Goal: Navigation & Orientation: Go to known website

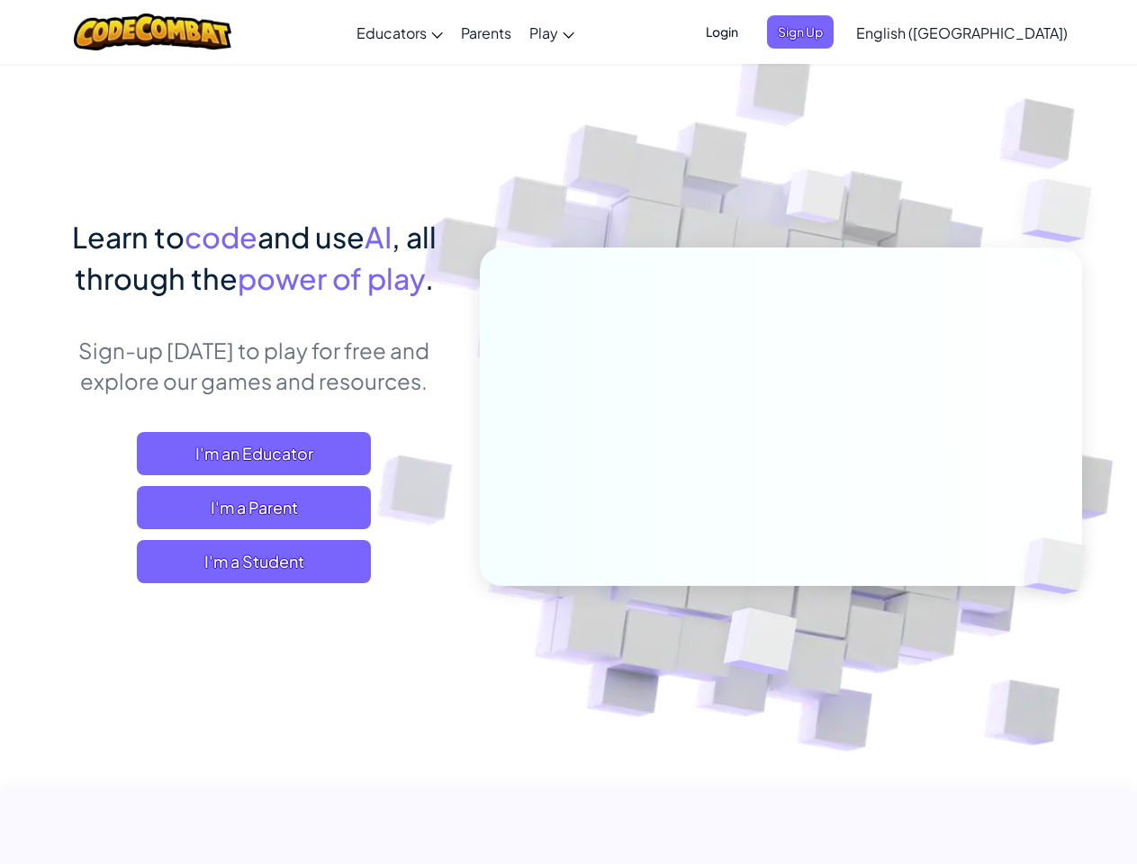
click at [749, 32] on span "Login" at bounding box center [722, 31] width 54 height 33
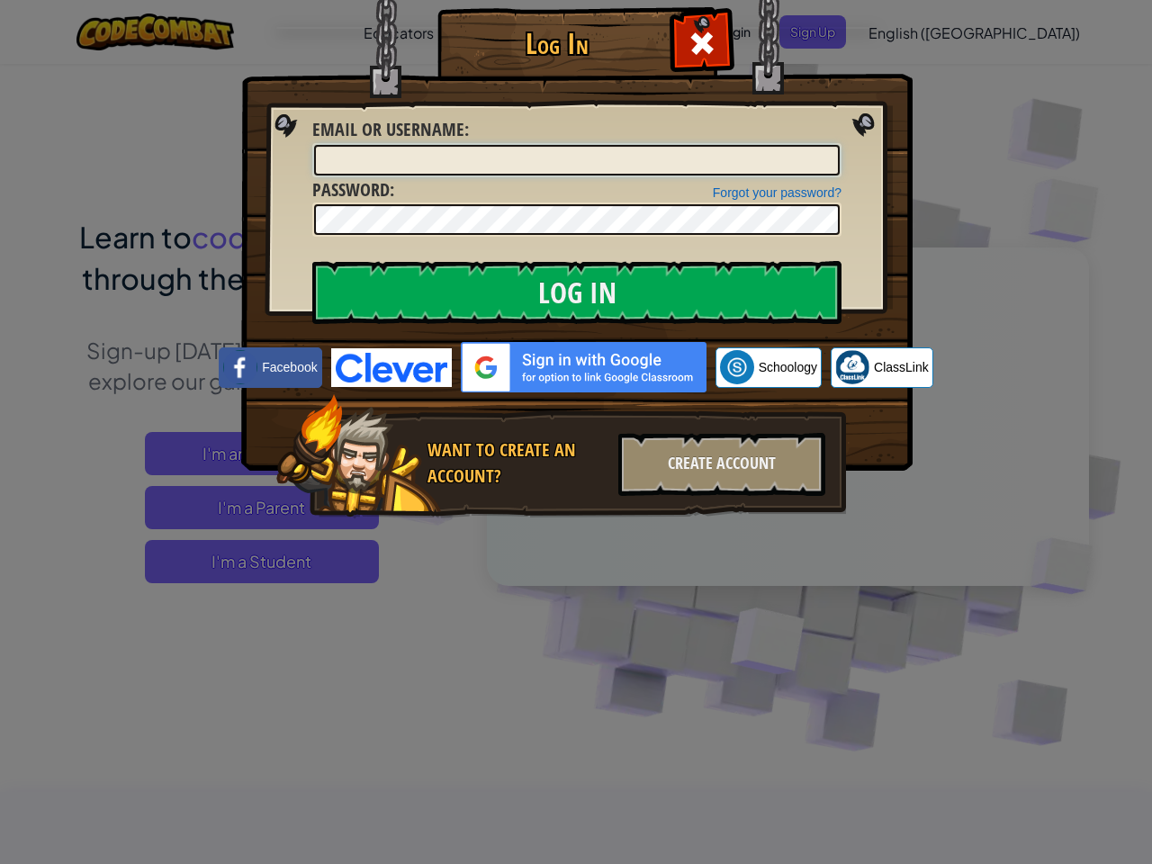
click at [830, 145] on input "Email or Username :" at bounding box center [577, 160] width 526 height 31
click at [910, 32] on div "Log In Unknown Error Email or Username : Forgot your password? Password : Log I…" at bounding box center [576, 432] width 1152 height 864
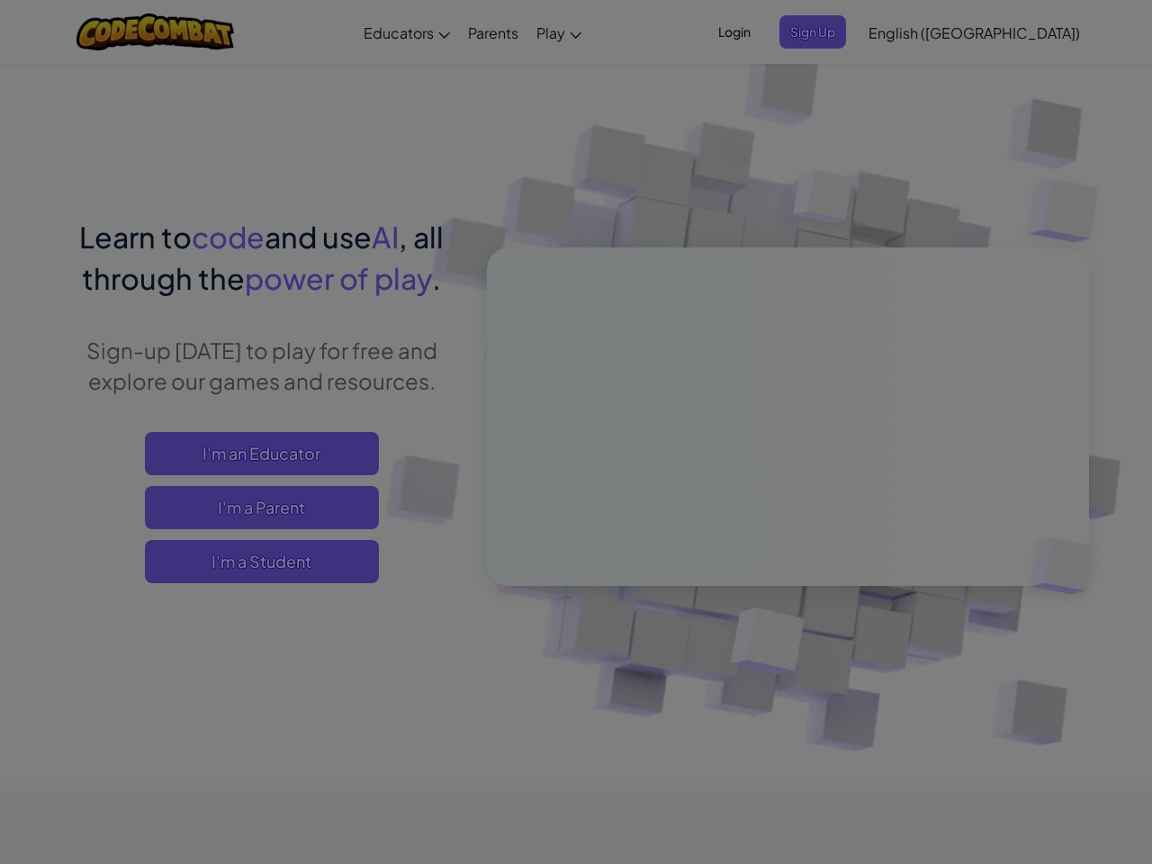
click at [910, 32] on div "Log In Unknown Error Email or Username : Forgot your password? Password : Log I…" at bounding box center [576, 432] width 1152 height 864
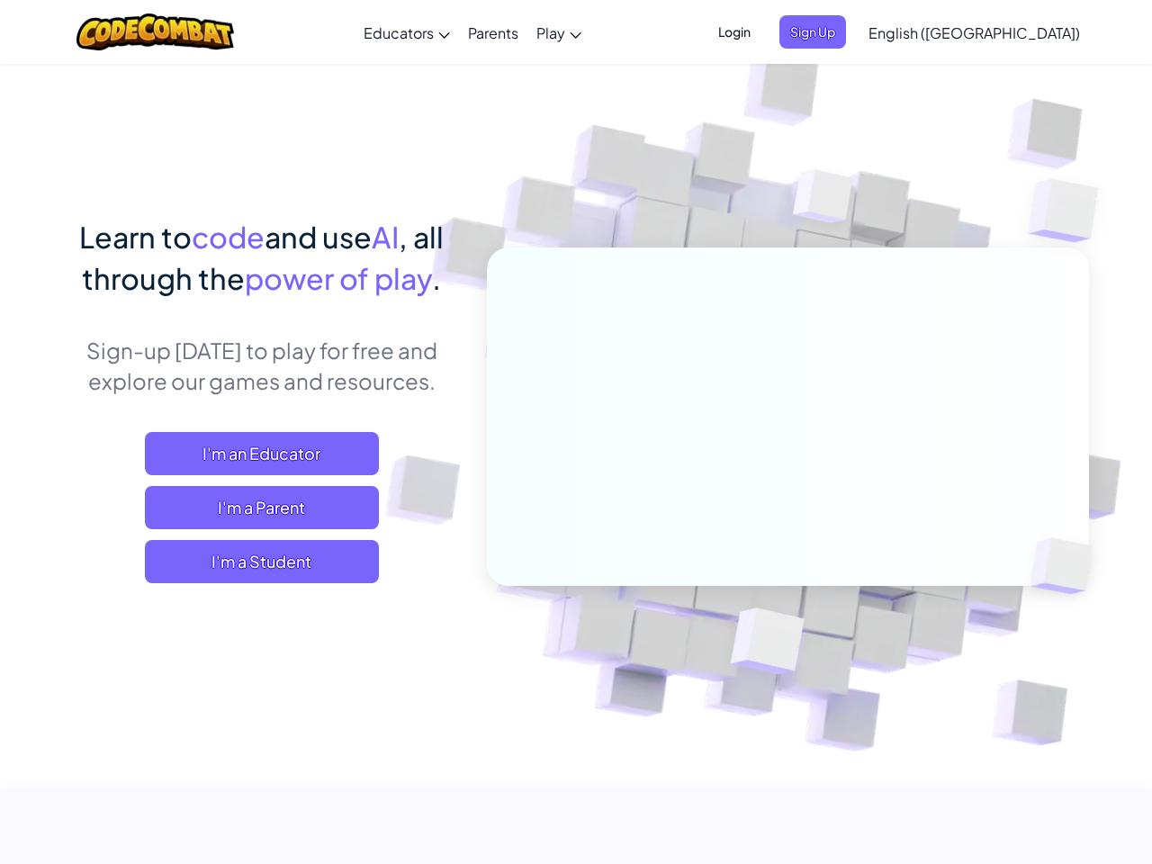
click at [1007, 32] on span "English ([GEOGRAPHIC_DATA])" at bounding box center [975, 32] width 212 height 19
click at [254, 562] on span "I'm a Student" at bounding box center [262, 561] width 234 height 43
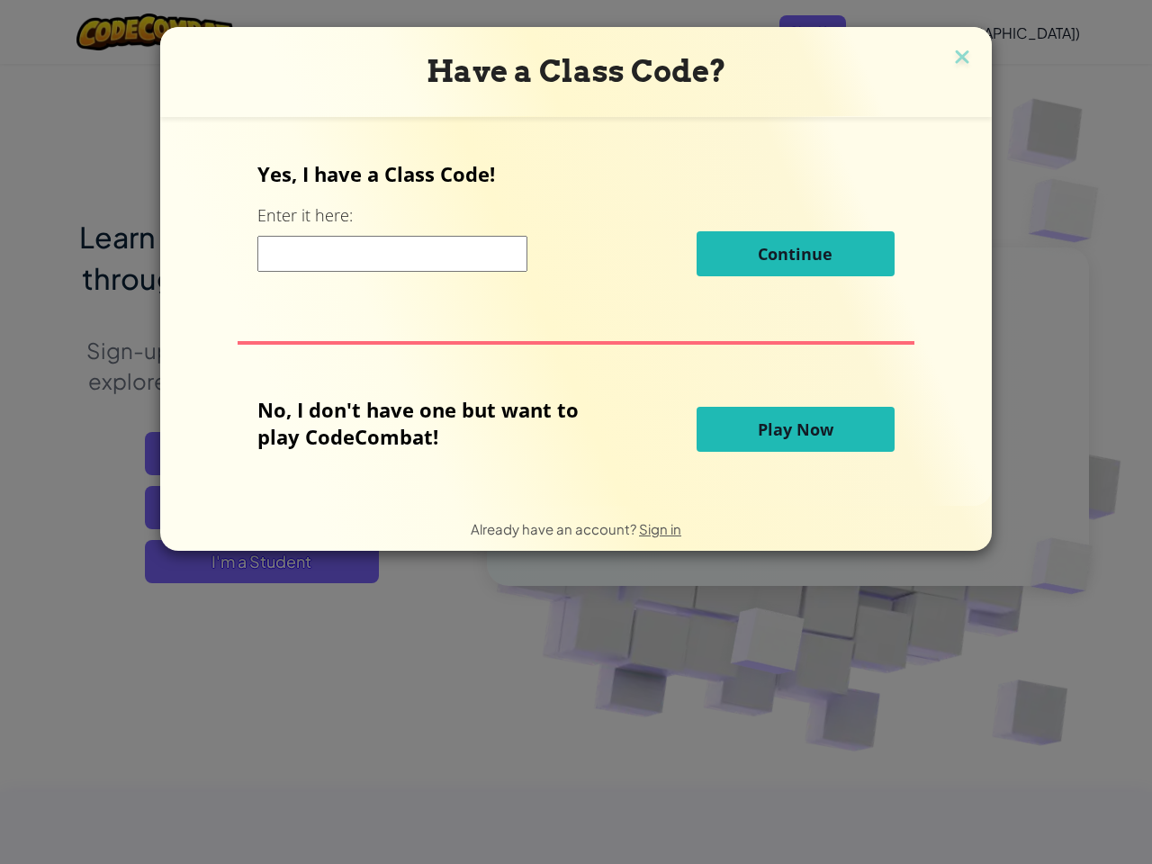
click at [254, 562] on div "Have a Class Code? Yes, I have a Class Code! Enter it here: Continue No, I don'…" at bounding box center [576, 432] width 1152 height 864
